Goal: Find specific page/section: Find specific page/section

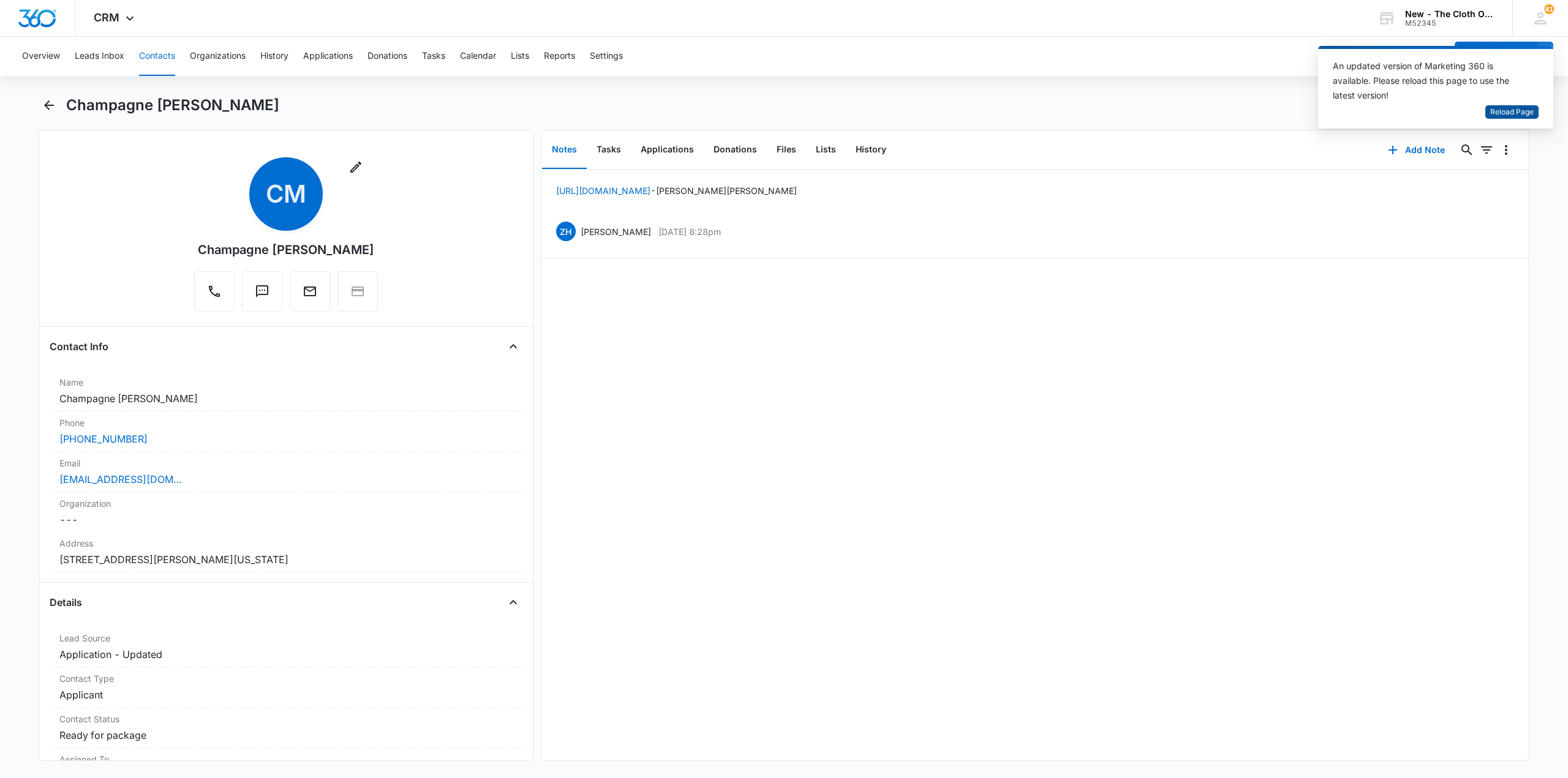
click at [1506, 116] on span "Reload Page" at bounding box center [1512, 113] width 43 height 12
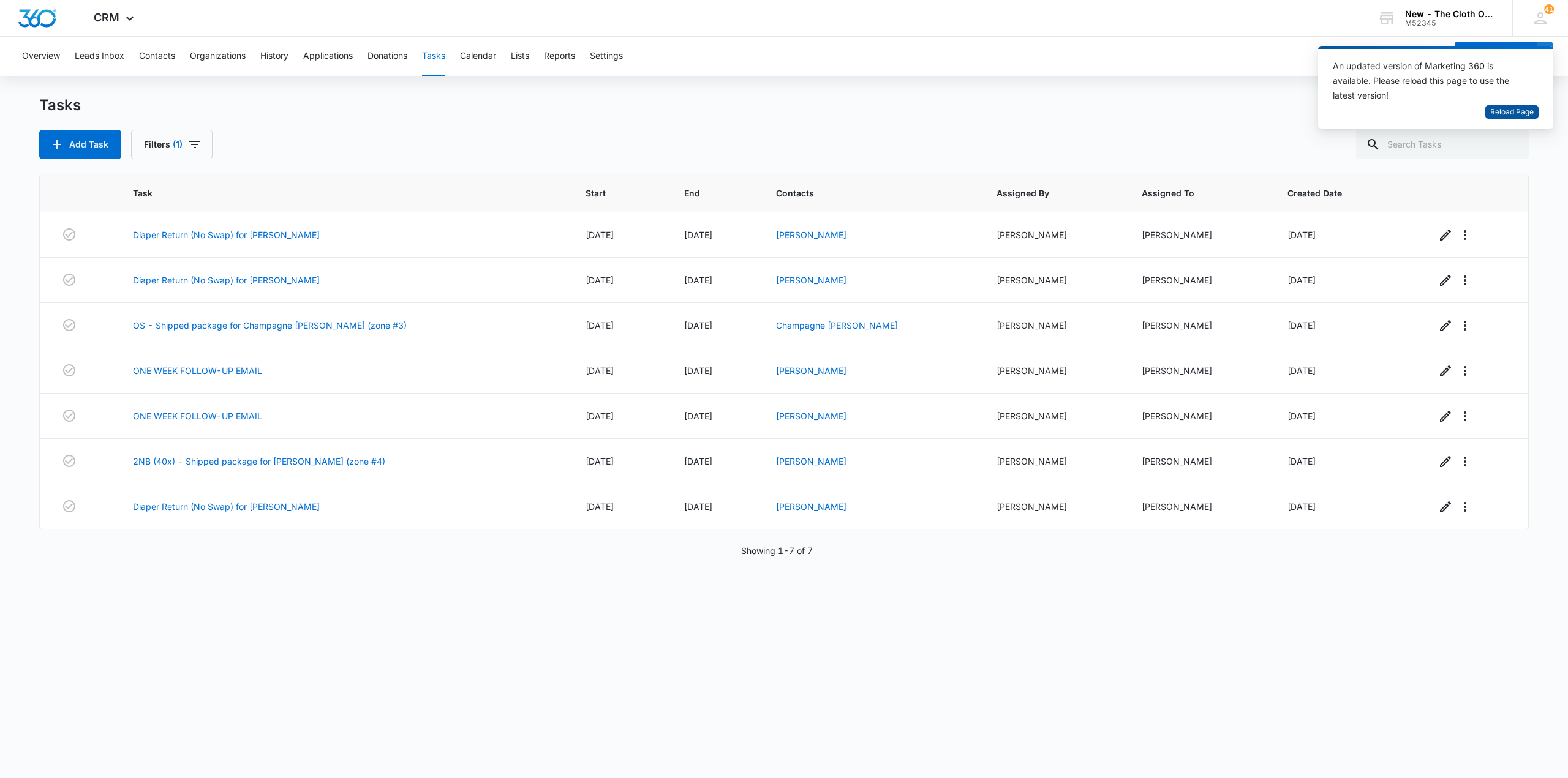
click at [1503, 109] on span "Reload Page" at bounding box center [1512, 113] width 43 height 12
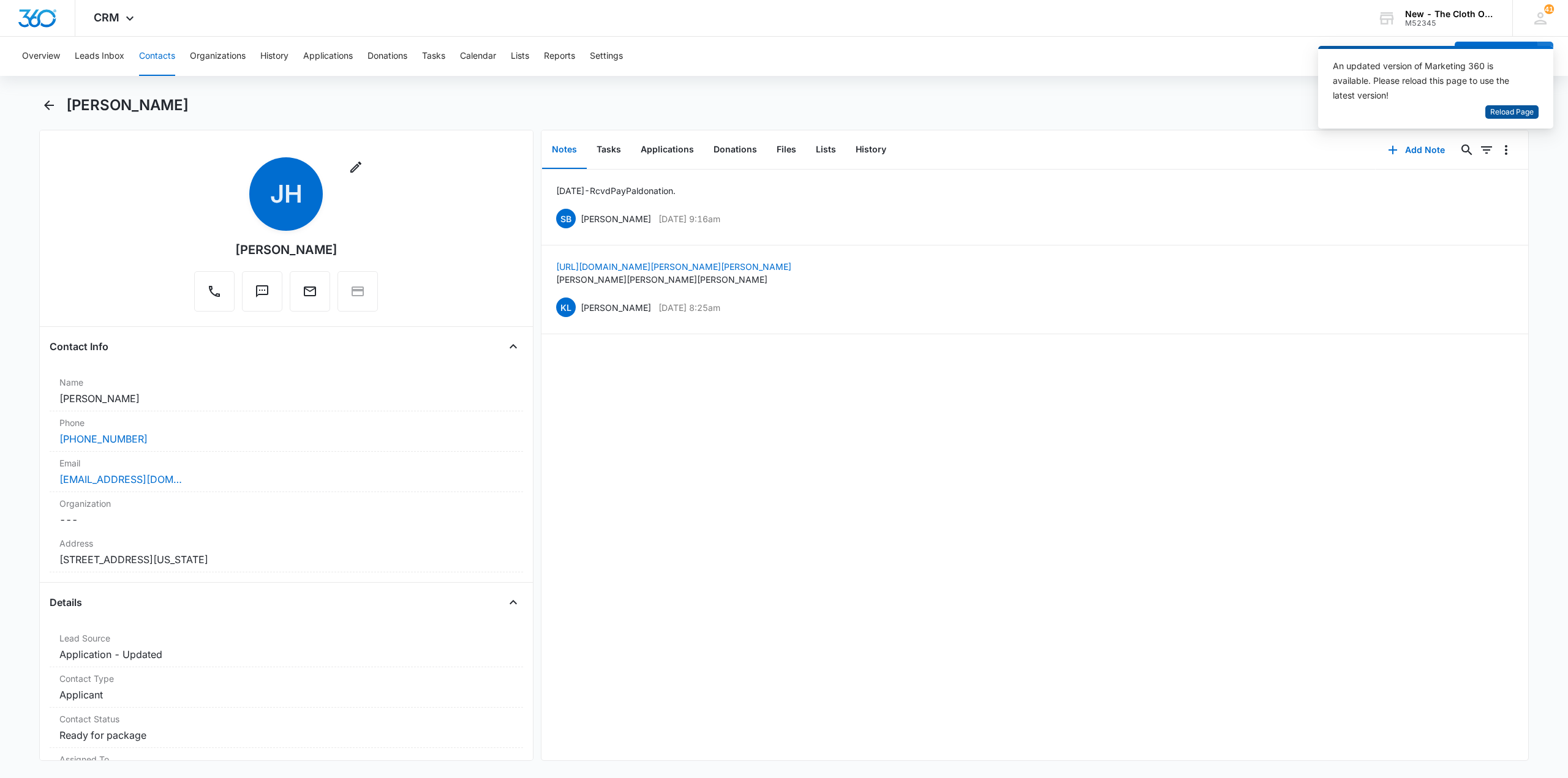
click at [1496, 117] on span "Reload Page" at bounding box center [1512, 113] width 43 height 12
